Goal: Task Accomplishment & Management: Use online tool/utility

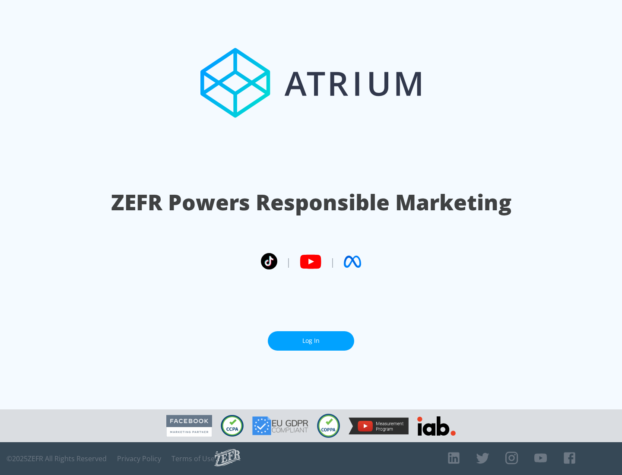
click at [311, 341] on link "Log In" at bounding box center [311, 340] width 86 height 19
